Goal: Information Seeking & Learning: Learn about a topic

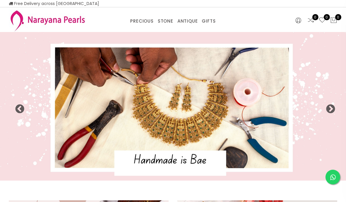
select select "INR"
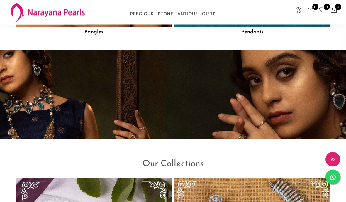
scroll to position [882, 0]
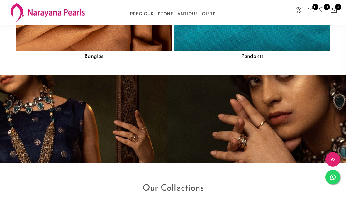
click at [176, 76] on div at bounding box center [173, 119] width 346 height 106
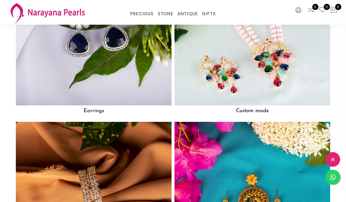
scroll to position [672, 0]
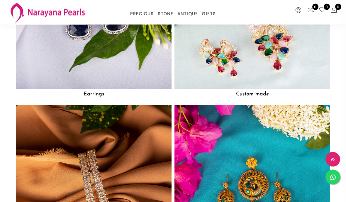
click at [255, 100] on h5 "Custom made" at bounding box center [253, 94] width 156 height 11
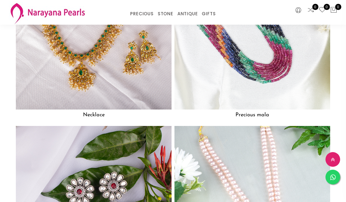
scroll to position [477, 0]
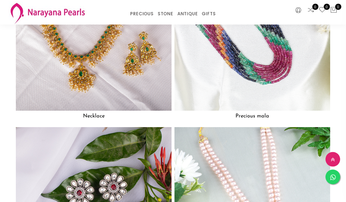
click at [138, 94] on img at bounding box center [94, 33] width 156 height 156
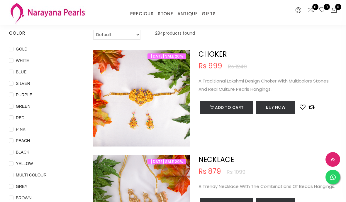
scroll to position [33, 0]
click at [15, 59] on span "WHITE" at bounding box center [23, 61] width 18 height 6
click at [14, 59] on input "WHITE" at bounding box center [11, 64] width 5 height 13
checkbox input "true"
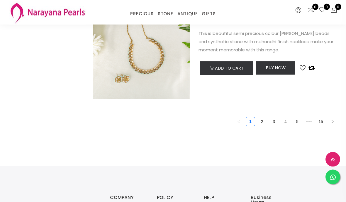
scroll to position [714, 0]
click at [260, 124] on link "2" at bounding box center [262, 121] width 9 height 9
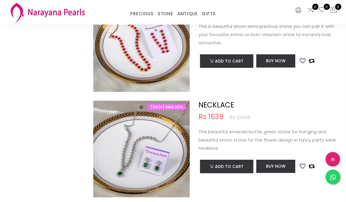
scroll to position [1589, 0]
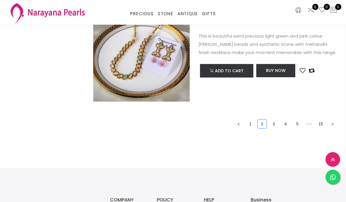
click at [273, 126] on link "3" at bounding box center [274, 123] width 9 height 9
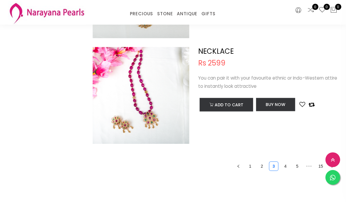
scroll to position [2147, 0]
click at [284, 165] on link "4" at bounding box center [286, 165] width 9 height 9
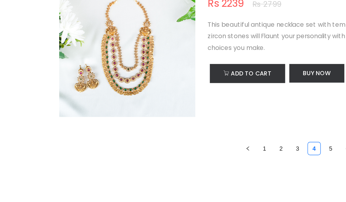
scroll to position [2169, 0]
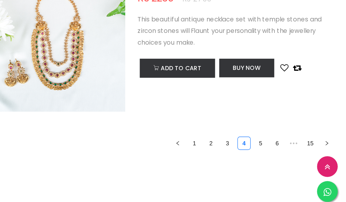
click at [282, 139] on link "5" at bounding box center [286, 143] width 9 height 9
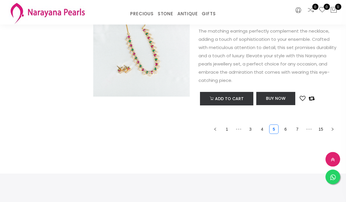
scroll to position [2202, 0]
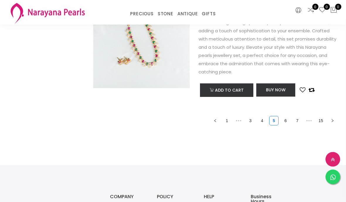
click at [286, 121] on link "6" at bounding box center [286, 121] width 9 height 9
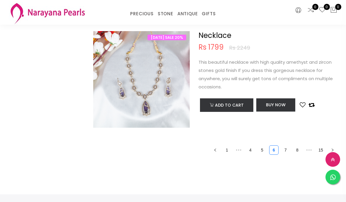
scroll to position [2167, 0]
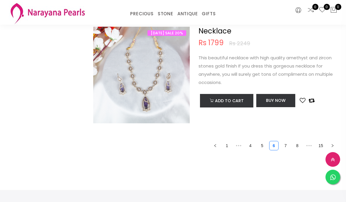
click at [287, 144] on link "7" at bounding box center [286, 145] width 9 height 9
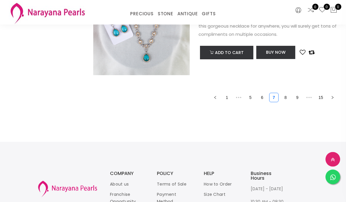
scroll to position [2213, 0]
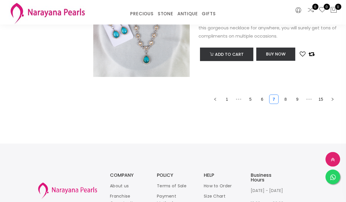
click at [298, 102] on link "9" at bounding box center [297, 99] width 9 height 9
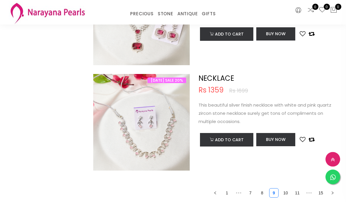
scroll to position [2168, 0]
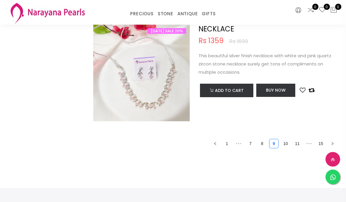
click at [284, 145] on link "10" at bounding box center [286, 143] width 9 height 9
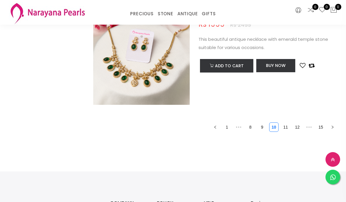
scroll to position [2165, 0]
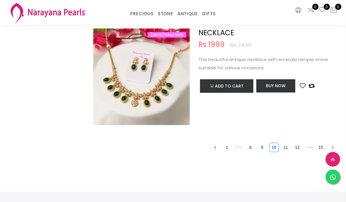
click at [285, 147] on link "11" at bounding box center [286, 147] width 9 height 9
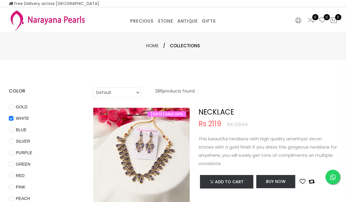
click at [150, 46] on link "Home" at bounding box center [152, 46] width 13 height 6
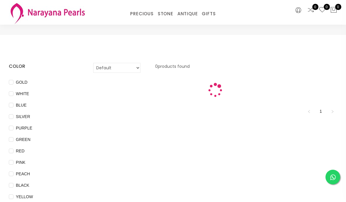
scroll to position [25, 0]
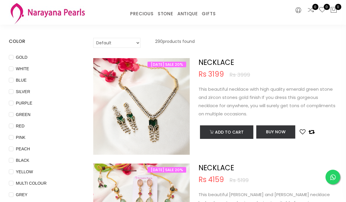
click at [158, 21] on link "PRECIOUS MALA" at bounding box center [159, 21] width 50 height 0
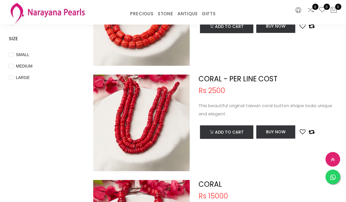
scroll to position [220, 0]
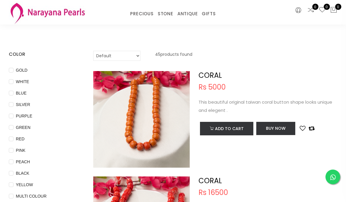
click at [11, 80] on input "WHITE" at bounding box center [11, 86] width 5 height 13
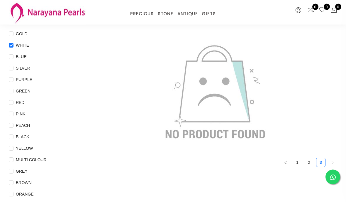
scroll to position [0, 0]
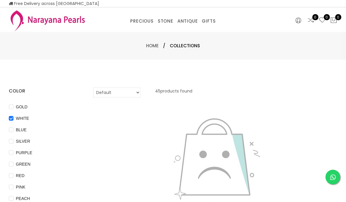
click at [147, 28] on link "PRECIOUS MALA" at bounding box center [159, 28] width 50 height 0
click at [160, 28] on link "PRECIOUS MALA" at bounding box center [159, 28] width 50 height 0
click at [9, 117] on input "WHITE" at bounding box center [11, 122] width 5 height 13
checkbox input "false"
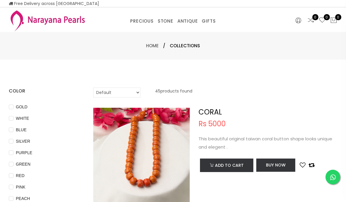
scroll to position [25, 0]
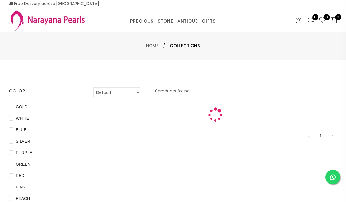
scroll to position [25, 0]
